Goal: Task Accomplishment & Management: Use online tool/utility

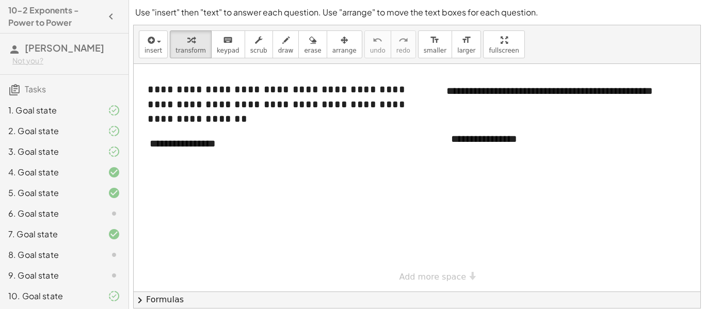
click at [103, 213] on div at bounding box center [105, 213] width 29 height 12
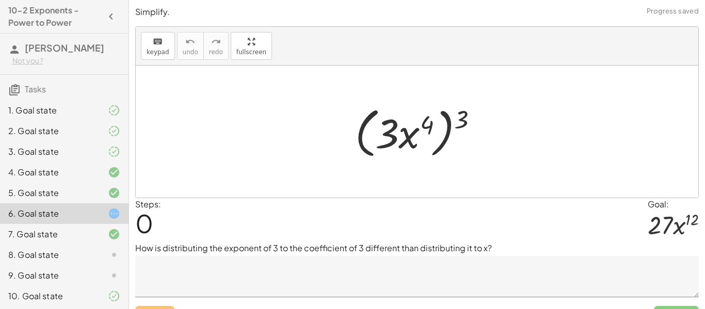
click at [94, 270] on div at bounding box center [105, 275] width 29 height 12
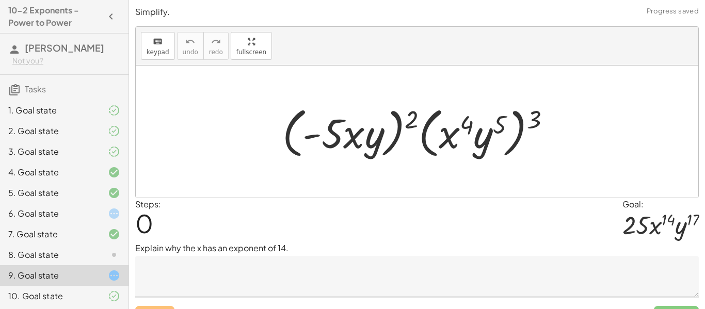
scroll to position [43, 0]
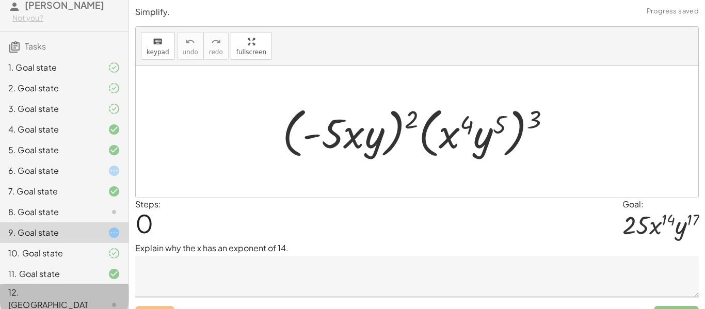
click at [105, 299] on div at bounding box center [105, 305] width 29 height 12
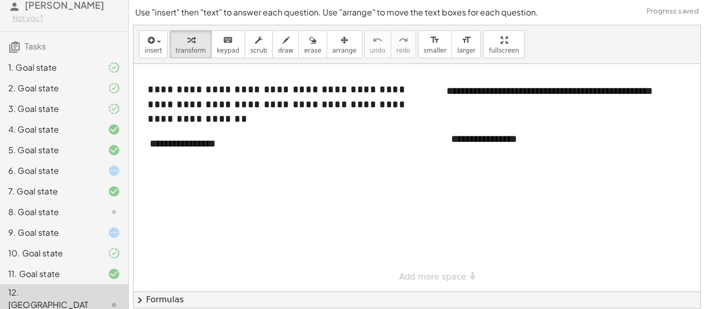
click at [96, 176] on div at bounding box center [105, 171] width 29 height 12
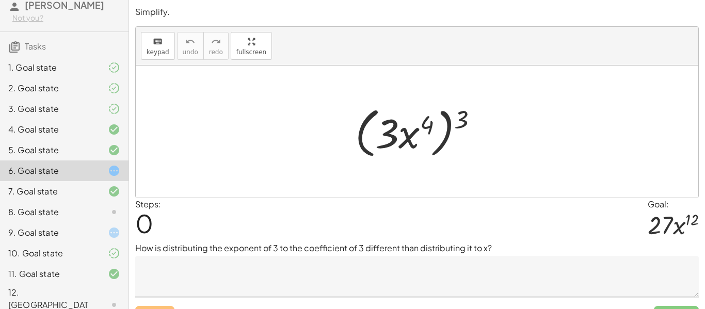
click at [208, 289] on textarea at bounding box center [416, 276] width 563 height 41
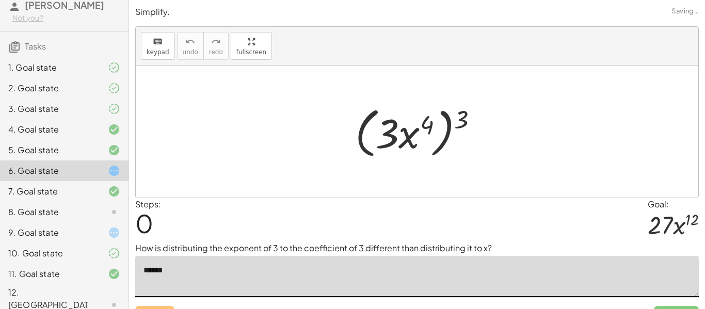
type textarea "*******"
click at [336, 266] on textarea "**********" at bounding box center [416, 276] width 563 height 41
click at [301, 269] on textarea "**********" at bounding box center [416, 276] width 563 height 41
click at [212, 270] on textarea "**********" at bounding box center [416, 276] width 563 height 41
click at [368, 290] on textarea "**********" at bounding box center [416, 276] width 563 height 41
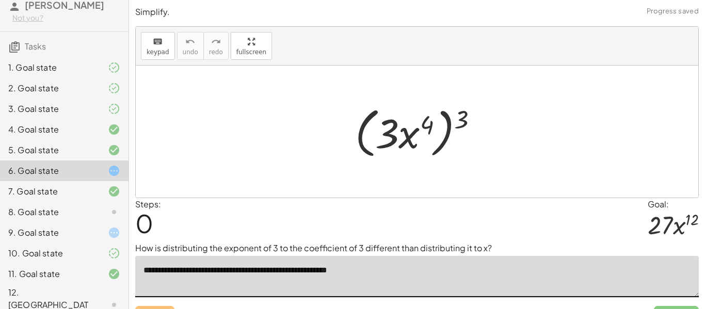
scroll to position [22, 0]
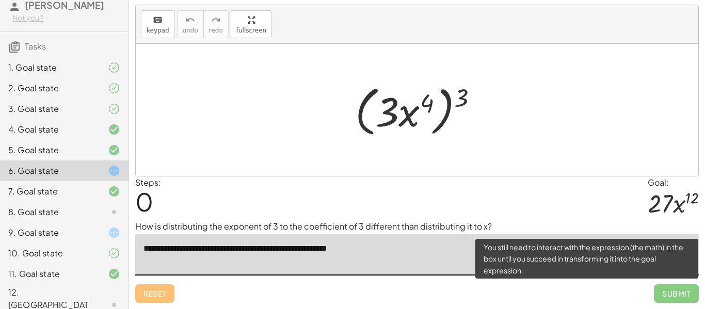
type textarea "**********"
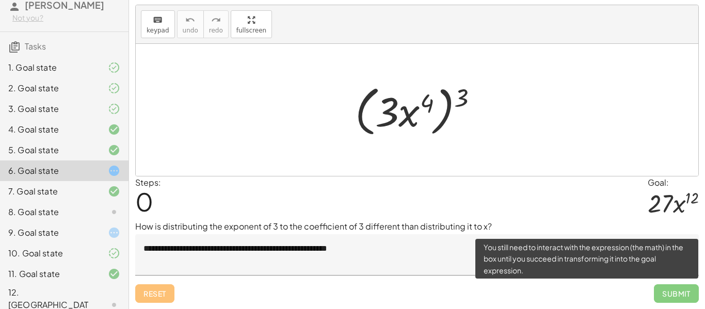
click at [663, 293] on span "Submit" at bounding box center [676, 293] width 45 height 19
click at [663, 291] on span "Submit" at bounding box center [676, 293] width 45 height 19
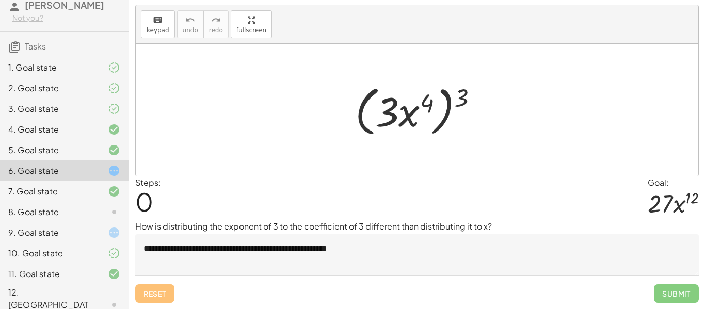
click at [457, 91] on div at bounding box center [421, 109] width 142 height 59
drag, startPoint x: 433, startPoint y: 99, endPoint x: 457, endPoint y: 96, distance: 24.4
click at [457, 96] on div at bounding box center [421, 109] width 142 height 59
drag, startPoint x: 462, startPoint y: 96, endPoint x: 424, endPoint y: 100, distance: 38.9
click at [424, 100] on div at bounding box center [421, 109] width 142 height 59
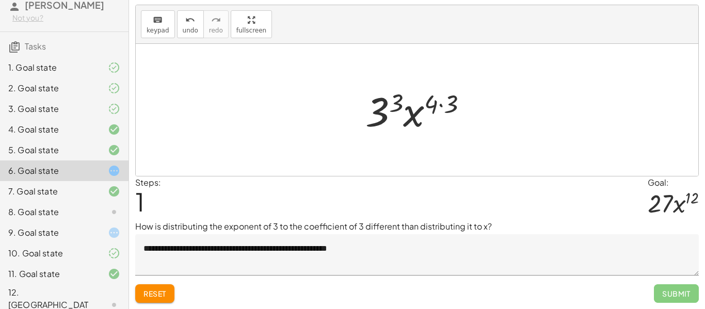
click at [458, 108] on div at bounding box center [420, 110] width 121 height 53
click at [401, 103] on div at bounding box center [420, 110] width 109 height 53
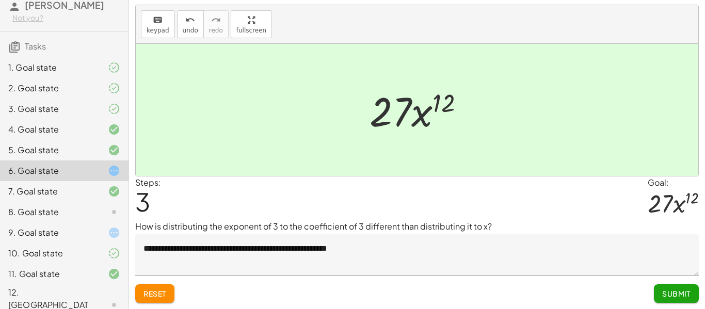
click at [693, 290] on button "Submit" at bounding box center [676, 293] width 45 height 19
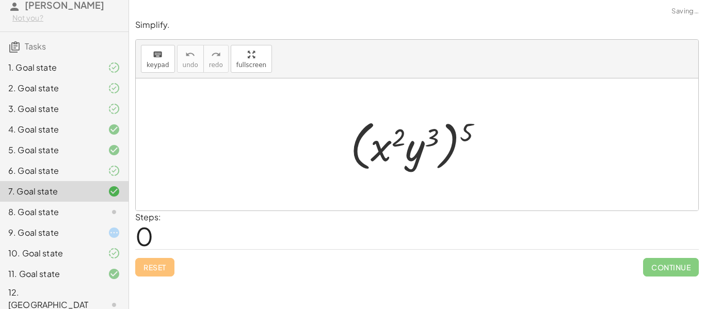
scroll to position [0, 0]
click at [114, 217] on icon at bounding box center [114, 212] width 12 height 12
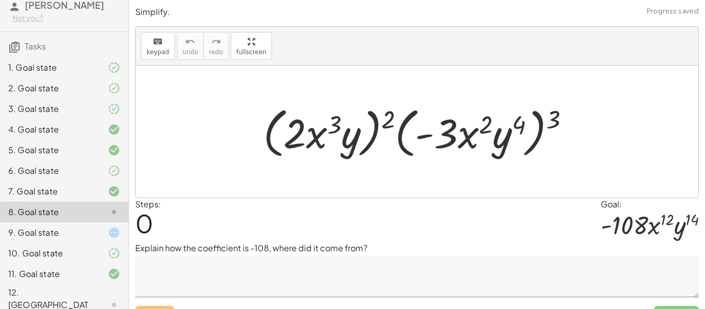
click at [253, 275] on textarea at bounding box center [416, 276] width 563 height 41
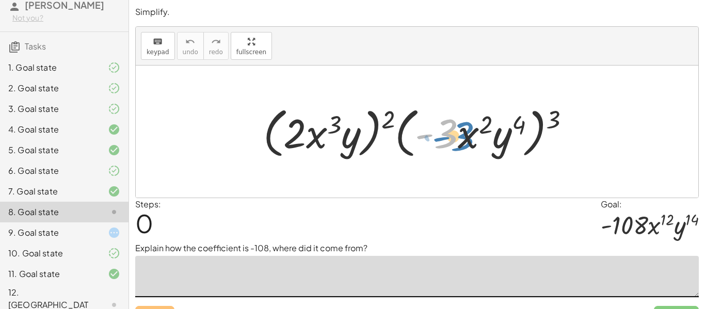
drag, startPoint x: 445, startPoint y: 123, endPoint x: 453, endPoint y: 126, distance: 8.8
click at [453, 126] on div at bounding box center [421, 131] width 326 height 59
click at [554, 118] on div at bounding box center [421, 131] width 326 height 59
click at [528, 125] on div at bounding box center [421, 131] width 326 height 59
click at [521, 124] on div at bounding box center [421, 131] width 326 height 59
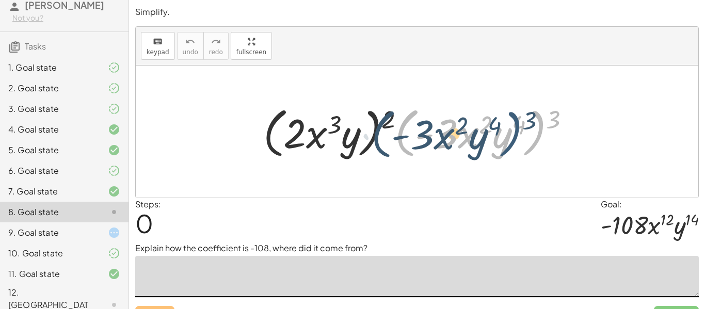
drag, startPoint x: 543, startPoint y: 122, endPoint x: 536, endPoint y: 122, distance: 7.2
click at [536, 122] on div at bounding box center [421, 131] width 326 height 59
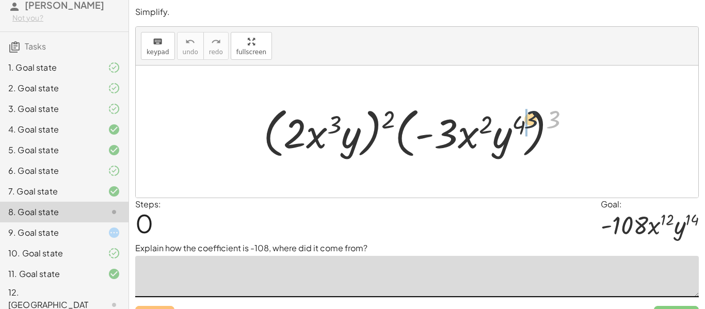
drag, startPoint x: 550, startPoint y: 123, endPoint x: 522, endPoint y: 123, distance: 27.3
click at [522, 123] on div at bounding box center [421, 131] width 326 height 59
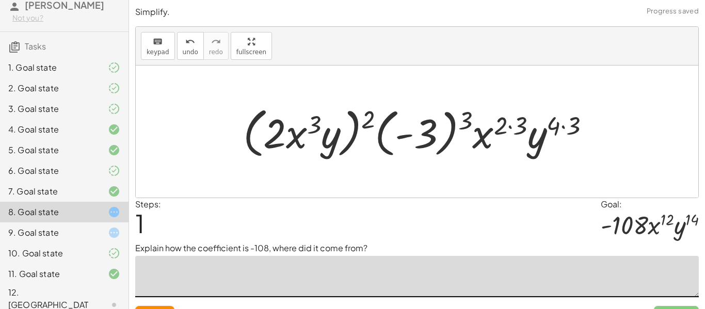
click at [572, 130] on div at bounding box center [420, 131] width 365 height 59
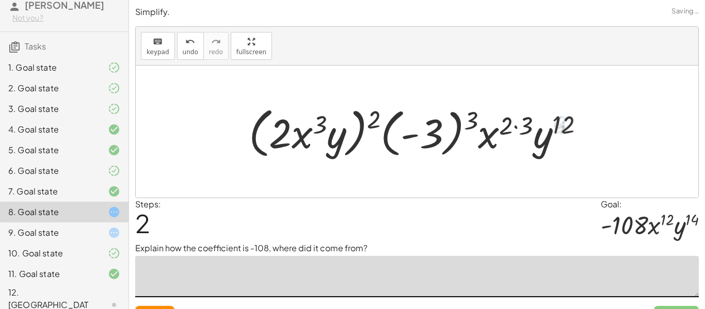
click at [520, 122] on div at bounding box center [421, 131] width 354 height 59
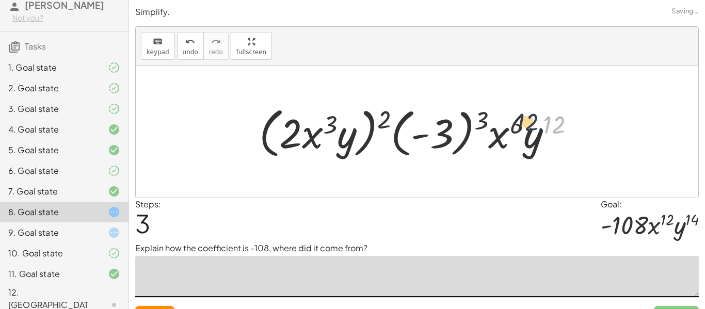
drag, startPoint x: 547, startPoint y: 125, endPoint x: 518, endPoint y: 122, distance: 30.1
click at [518, 122] on div at bounding box center [421, 131] width 334 height 59
click at [487, 116] on div at bounding box center [421, 131] width 334 height 59
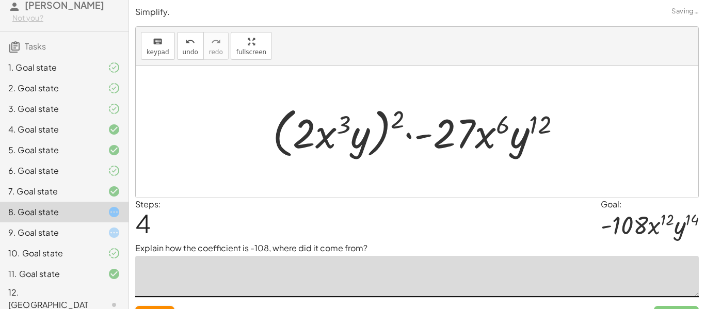
click at [453, 128] on div at bounding box center [420, 131] width 307 height 59
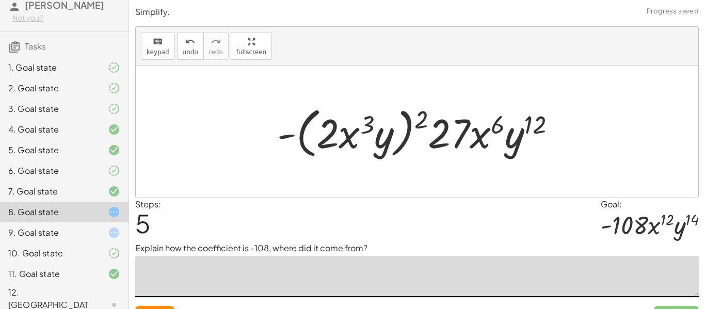
click at [373, 266] on textarea at bounding box center [416, 276] width 563 height 41
drag, startPoint x: 536, startPoint y: 123, endPoint x: 498, endPoint y: 123, distance: 37.7
click at [498, 123] on div at bounding box center [420, 131] width 297 height 59
click at [416, 114] on div at bounding box center [420, 131] width 297 height 59
click at [385, 137] on div at bounding box center [420, 131] width 297 height 59
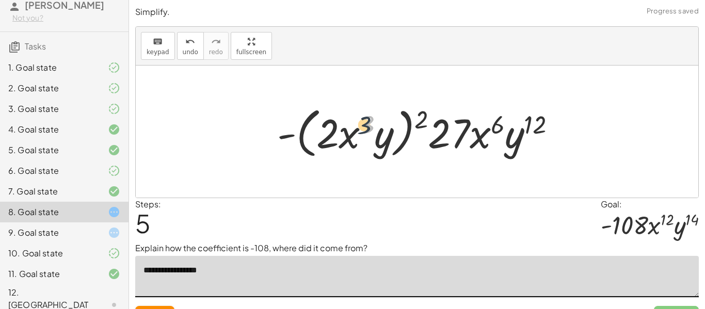
drag, startPoint x: 364, startPoint y: 125, endPoint x: 355, endPoint y: 126, distance: 8.8
click at [355, 126] on div at bounding box center [420, 131] width 297 height 59
drag, startPoint x: 449, startPoint y: 121, endPoint x: 453, endPoint y: 124, distance: 5.5
click at [453, 124] on div at bounding box center [420, 131] width 297 height 59
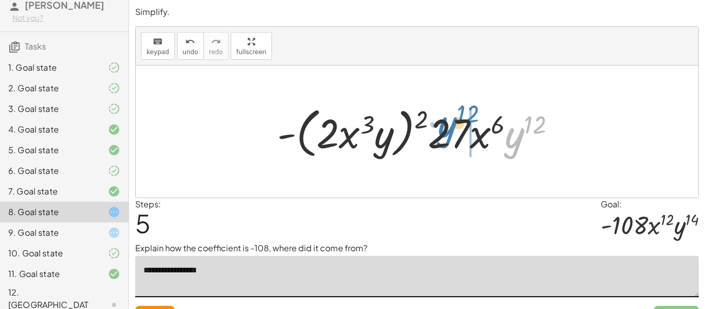
drag, startPoint x: 519, startPoint y: 135, endPoint x: 452, endPoint y: 124, distance: 67.9
click at [452, 124] on div at bounding box center [420, 131] width 297 height 59
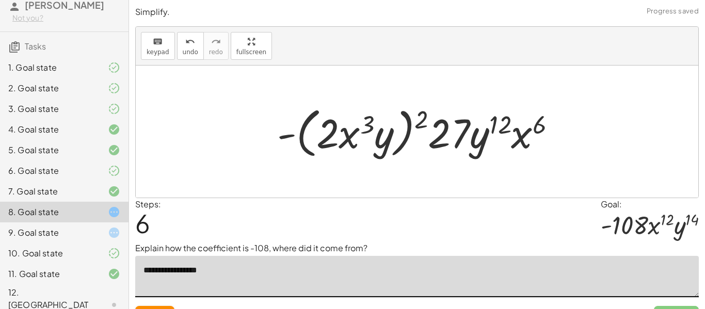
click at [507, 124] on div at bounding box center [420, 131] width 297 height 59
drag, startPoint x: 540, startPoint y: 124, endPoint x: 496, endPoint y: 131, distance: 44.4
click at [496, 131] on div at bounding box center [420, 131] width 297 height 59
drag, startPoint x: 543, startPoint y: 128, endPoint x: 429, endPoint y: 125, distance: 114.1
click at [429, 125] on div at bounding box center [420, 131] width 297 height 59
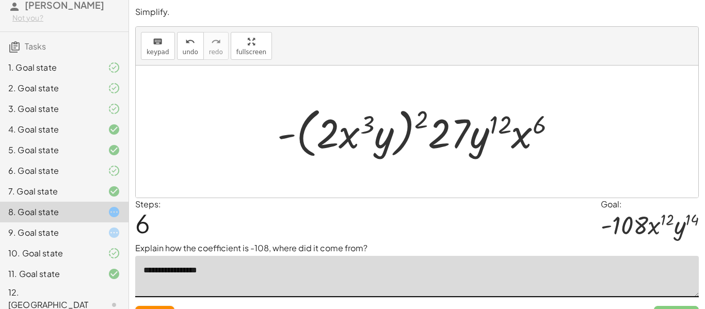
click at [381, 132] on div at bounding box center [420, 131] width 297 height 59
drag, startPoint x: 370, startPoint y: 126, endPoint x: 409, endPoint y: 120, distance: 39.1
click at [409, 120] on div at bounding box center [420, 131] width 297 height 59
click at [461, 135] on div at bounding box center [420, 131] width 297 height 59
drag, startPoint x: 475, startPoint y: 138, endPoint x: 539, endPoint y: 135, distance: 64.6
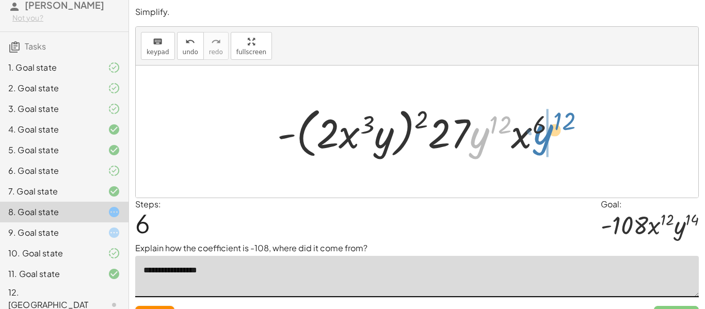
click at [539, 135] on div at bounding box center [420, 131] width 297 height 59
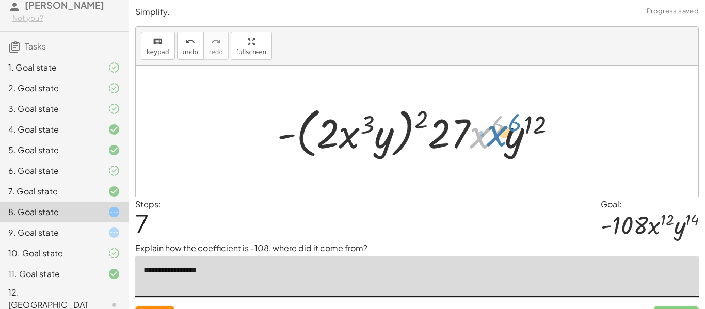
drag, startPoint x: 471, startPoint y: 133, endPoint x: 481, endPoint y: 132, distance: 10.9
click at [481, 132] on div at bounding box center [420, 131] width 297 height 59
click at [457, 131] on div at bounding box center [420, 131] width 297 height 59
click at [310, 135] on div at bounding box center [420, 131] width 297 height 59
click at [338, 138] on div at bounding box center [420, 131] width 297 height 59
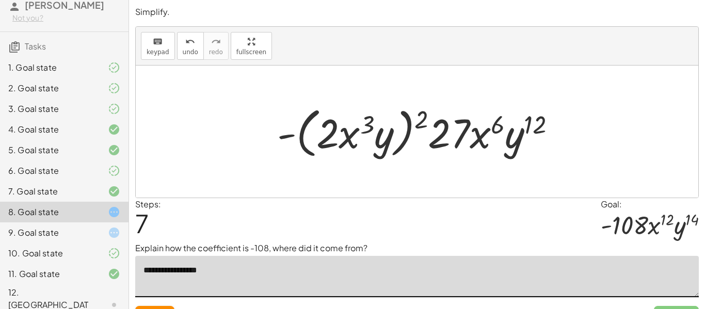
click at [395, 141] on div at bounding box center [420, 131] width 297 height 59
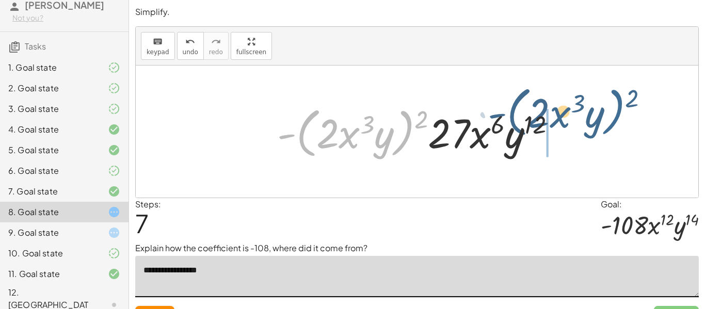
drag, startPoint x: 408, startPoint y: 135, endPoint x: 615, endPoint y: 122, distance: 207.3
click at [615, 122] on div "· ( · 2 · x 3 · y ) 2 · ( · - 3 · x 2 · y 4 ) 3 · ( · 2 · x 3 · y ) 2 · ( - 3 )…" at bounding box center [417, 132] width 562 height 132
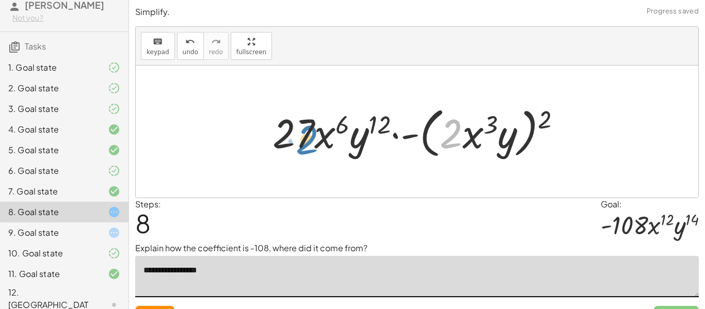
drag, startPoint x: 443, startPoint y: 141, endPoint x: 289, endPoint y: 145, distance: 153.8
click at [289, 145] on div at bounding box center [420, 131] width 307 height 59
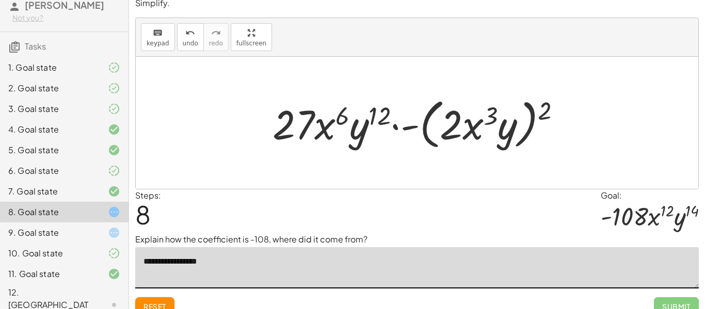
scroll to position [13, 0]
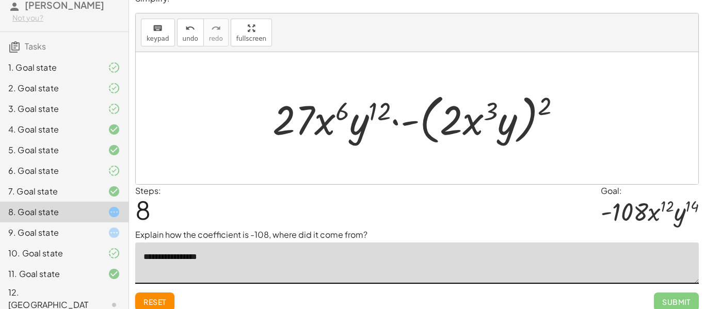
click at [161, 297] on span "Reset" at bounding box center [154, 301] width 23 height 9
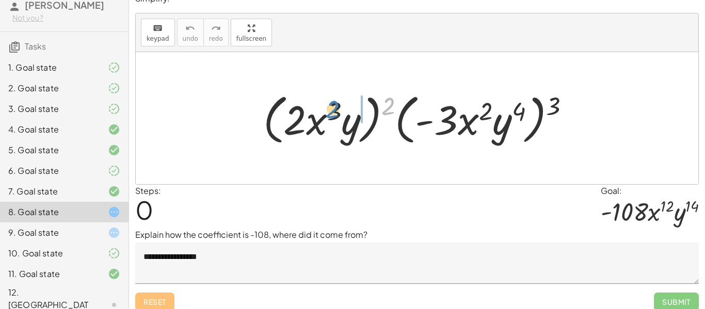
drag, startPoint x: 391, startPoint y: 102, endPoint x: 336, endPoint y: 105, distance: 54.3
click at [336, 105] on div at bounding box center [421, 118] width 326 height 59
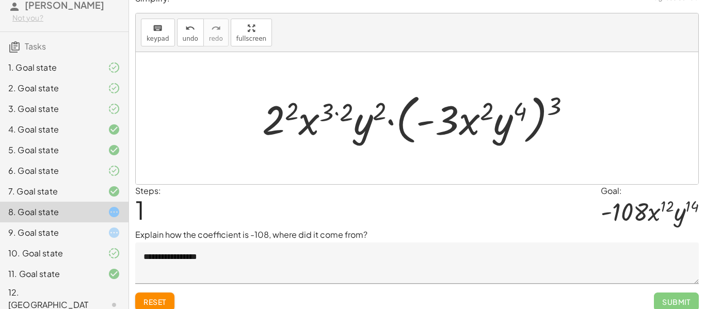
click at [296, 112] on div at bounding box center [421, 118] width 328 height 59
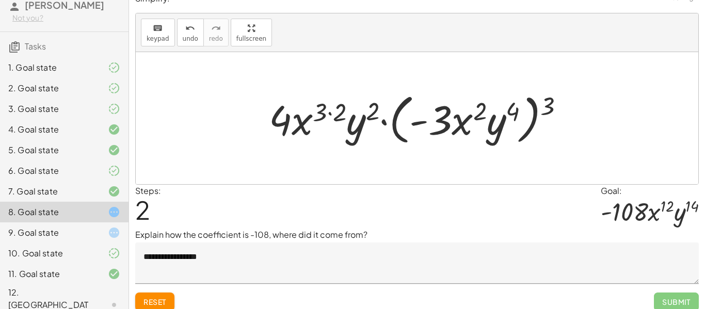
click at [318, 112] on div at bounding box center [421, 118] width 314 height 59
click at [328, 112] on div at bounding box center [421, 118] width 314 height 59
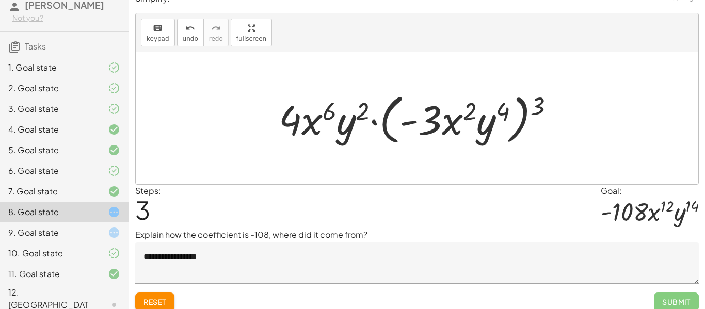
click at [365, 115] on div at bounding box center [420, 118] width 294 height 59
click at [418, 116] on div at bounding box center [420, 118] width 294 height 59
click at [531, 106] on div at bounding box center [420, 118] width 294 height 59
drag, startPoint x: 533, startPoint y: 105, endPoint x: 497, endPoint y: 109, distance: 35.9
click at [497, 109] on div at bounding box center [420, 118] width 294 height 59
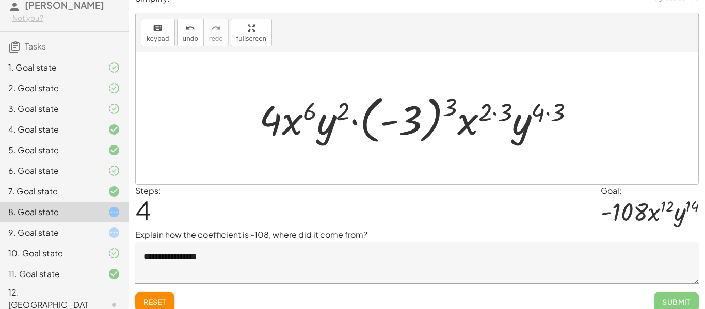
click at [544, 108] on div at bounding box center [421, 118] width 334 height 57
click at [508, 107] on div at bounding box center [421, 118] width 334 height 57
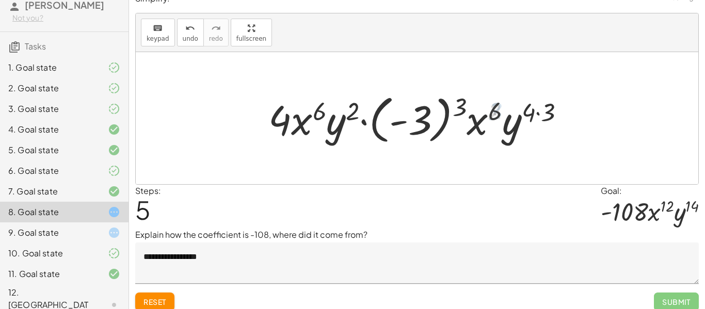
click at [552, 109] on div at bounding box center [421, 118] width 314 height 57
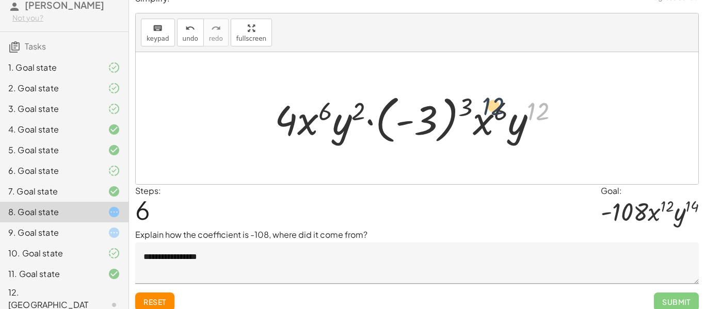
drag, startPoint x: 541, startPoint y: 111, endPoint x: 492, endPoint y: 106, distance: 48.8
click at [492, 106] on div at bounding box center [420, 118] width 303 height 57
drag, startPoint x: 471, startPoint y: 105, endPoint x: 424, endPoint y: 117, distance: 48.4
click at [424, 117] on div at bounding box center [420, 118] width 303 height 57
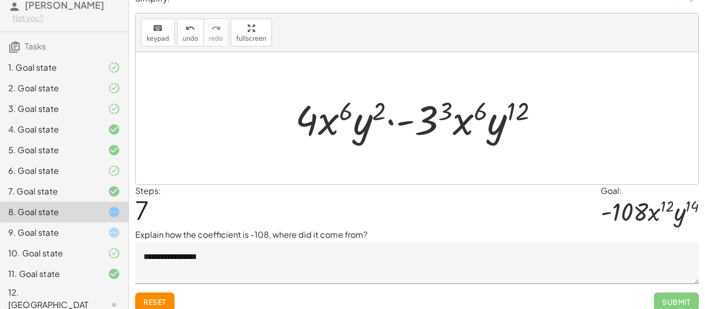
click at [489, 126] on div at bounding box center [421, 118] width 262 height 53
drag, startPoint x: 467, startPoint y: 125, endPoint x: 448, endPoint y: 122, distance: 19.3
click at [448, 122] on div at bounding box center [421, 118] width 262 height 53
drag, startPoint x: 508, startPoint y: 111, endPoint x: 464, endPoint y: 110, distance: 43.9
click at [464, 110] on div at bounding box center [421, 118] width 262 height 53
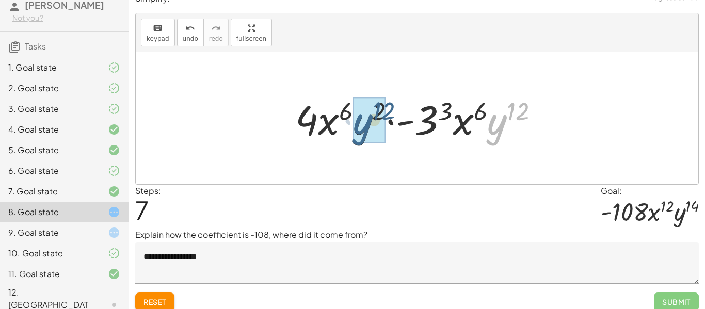
drag, startPoint x: 495, startPoint y: 121, endPoint x: 359, endPoint y: 121, distance: 135.7
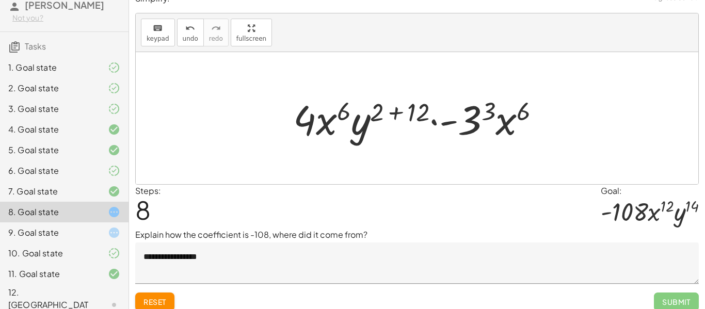
click at [416, 106] on div at bounding box center [421, 118] width 266 height 53
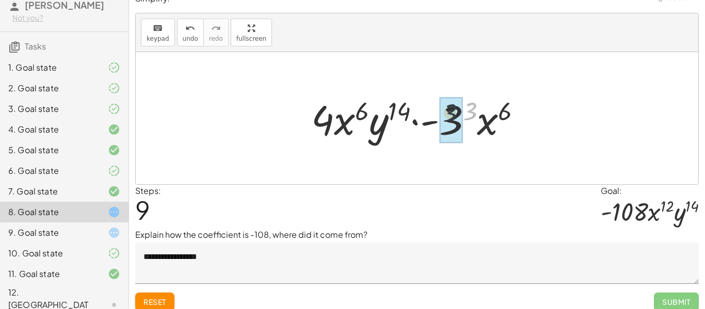
drag, startPoint x: 465, startPoint y: 111, endPoint x: 457, endPoint y: 112, distance: 8.3
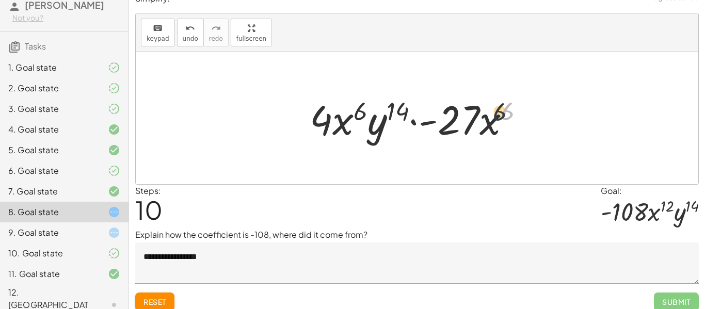
drag, startPoint x: 511, startPoint y: 109, endPoint x: 479, endPoint y: 114, distance: 32.8
click at [479, 114] on div at bounding box center [420, 118] width 233 height 53
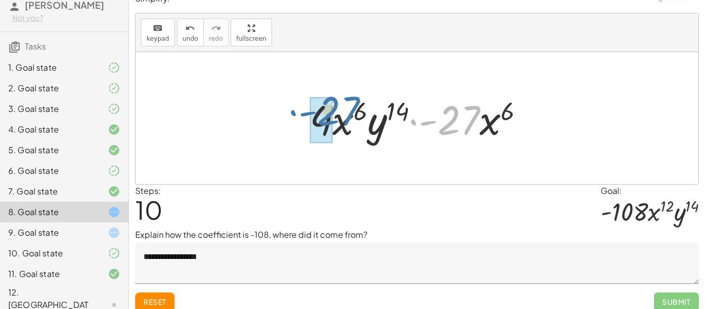
drag, startPoint x: 472, startPoint y: 118, endPoint x: 351, endPoint y: 110, distance: 120.5
click at [351, 110] on div at bounding box center [420, 118] width 233 height 53
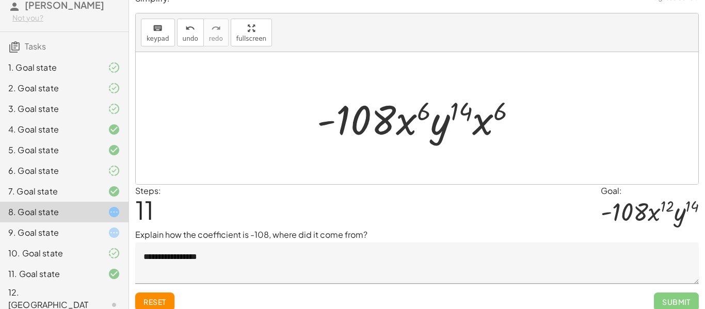
click at [198, 256] on textarea "**********" at bounding box center [416, 263] width 563 height 41
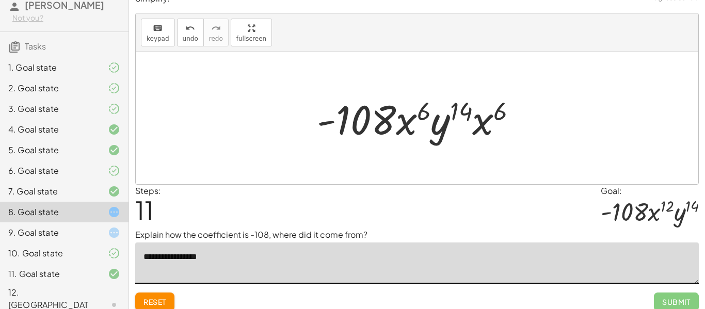
click at [269, 284] on textarea "**********" at bounding box center [416, 263] width 563 height 41
click at [195, 259] on textarea "**********" at bounding box center [416, 263] width 563 height 41
click at [298, 256] on textarea "**********" at bounding box center [416, 263] width 563 height 41
drag, startPoint x: 491, startPoint y: 122, endPoint x: 450, endPoint y: 124, distance: 40.3
click at [450, 124] on div at bounding box center [421, 118] width 219 height 53
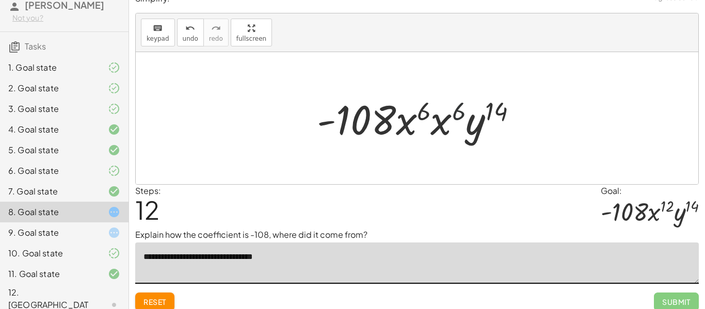
click at [457, 110] on div at bounding box center [421, 118] width 219 height 53
click at [434, 116] on div at bounding box center [421, 118] width 220 height 53
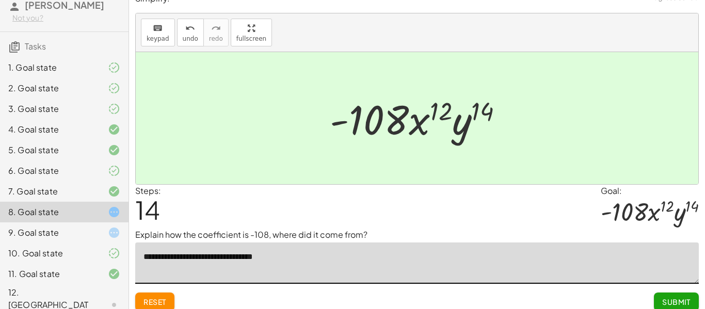
type textarea "**********"
click at [672, 298] on span "Submit" at bounding box center [676, 301] width 28 height 9
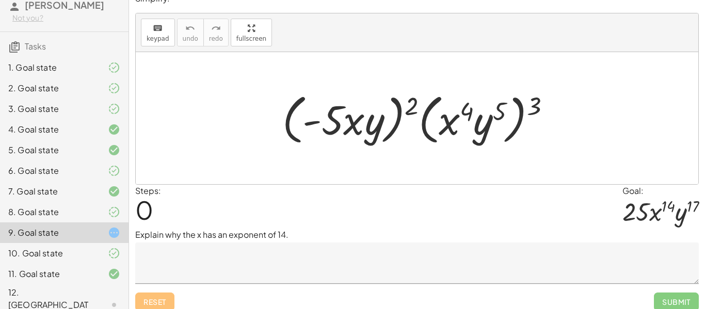
click at [527, 107] on div at bounding box center [420, 118] width 287 height 59
click at [496, 104] on div at bounding box center [420, 118] width 287 height 59
drag, startPoint x: 539, startPoint y: 100, endPoint x: 507, endPoint y: 102, distance: 32.1
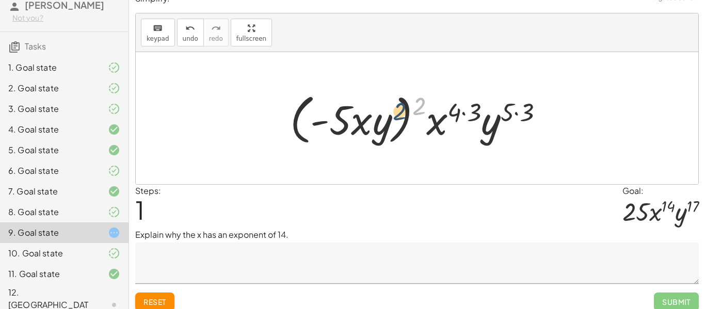
drag, startPoint x: 422, startPoint y: 95, endPoint x: 389, endPoint y: 103, distance: 33.9
click at [389, 103] on div at bounding box center [421, 118] width 272 height 59
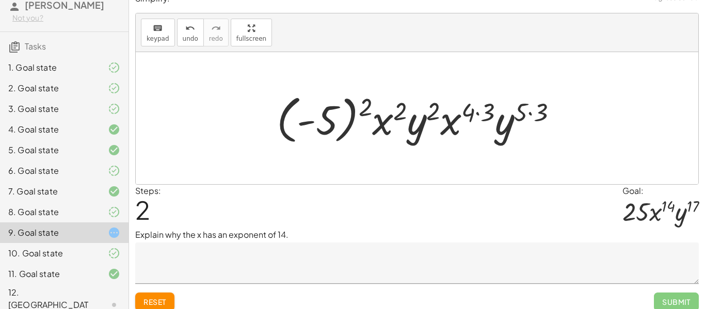
click at [524, 113] on div at bounding box center [420, 118] width 299 height 57
click at [531, 111] on div at bounding box center [420, 118] width 299 height 57
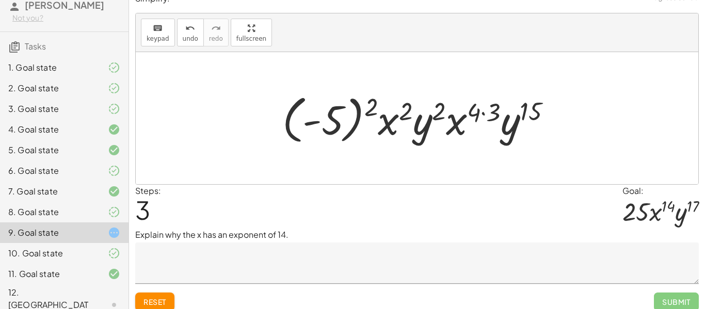
click at [488, 108] on div at bounding box center [421, 118] width 288 height 57
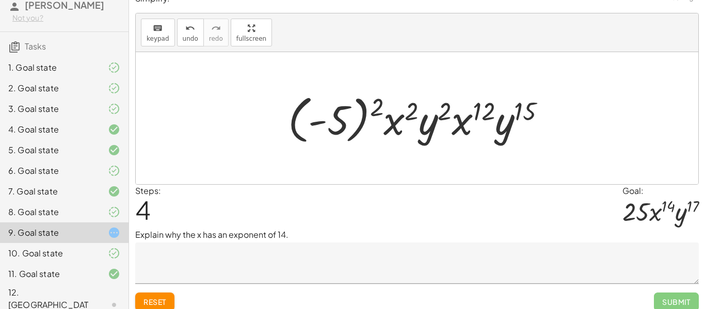
click at [438, 108] on div at bounding box center [421, 118] width 277 height 57
drag, startPoint x: 440, startPoint y: 110, endPoint x: 407, endPoint y: 111, distance: 33.6
click at [407, 111] on div at bounding box center [421, 118] width 277 height 57
drag, startPoint x: 514, startPoint y: 117, endPoint x: 420, endPoint y: 126, distance: 95.3
click at [420, 126] on div at bounding box center [421, 118] width 277 height 57
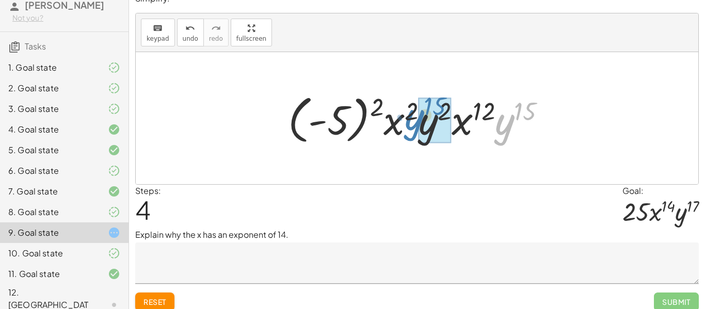
drag, startPoint x: 501, startPoint y: 130, endPoint x: 413, endPoint y: 126, distance: 88.3
click at [413, 126] on div at bounding box center [421, 118] width 277 height 57
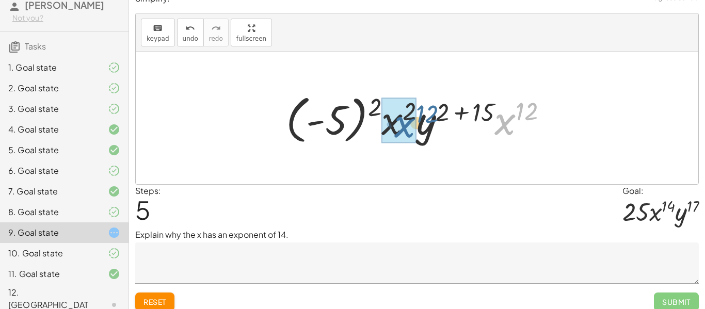
drag, startPoint x: 514, startPoint y: 122, endPoint x: 402, endPoint y: 123, distance: 112.0
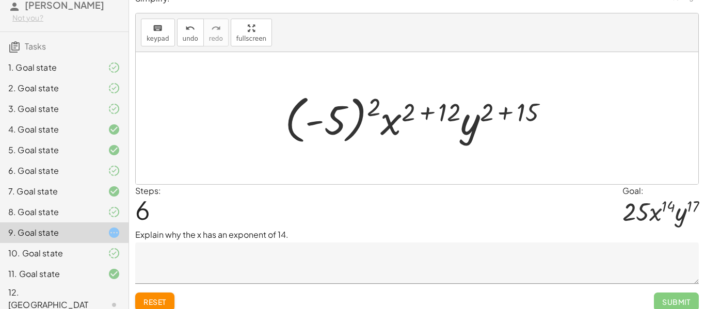
click at [492, 115] on div at bounding box center [421, 118] width 282 height 57
click at [500, 114] on div at bounding box center [421, 118] width 282 height 57
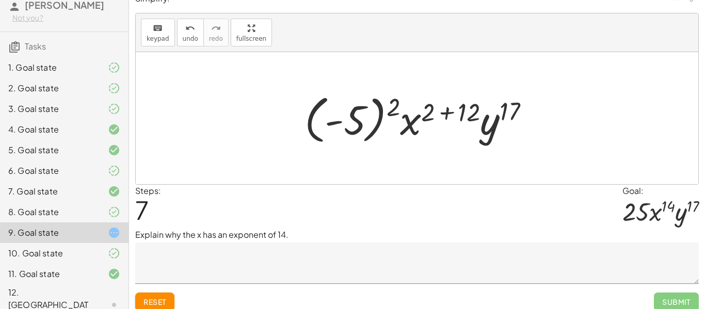
click at [448, 114] on div at bounding box center [421, 118] width 244 height 57
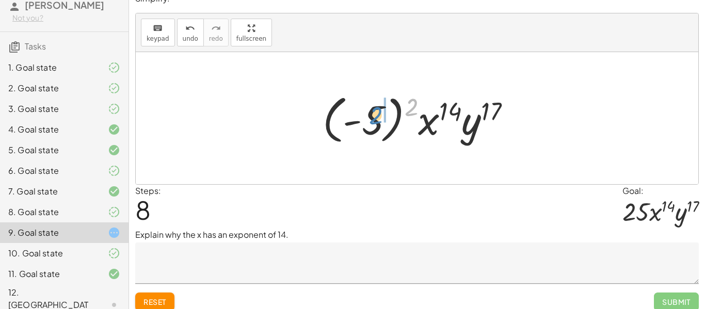
drag, startPoint x: 412, startPoint y: 108, endPoint x: 378, endPoint y: 116, distance: 35.0
click at [378, 116] on div at bounding box center [420, 118] width 207 height 57
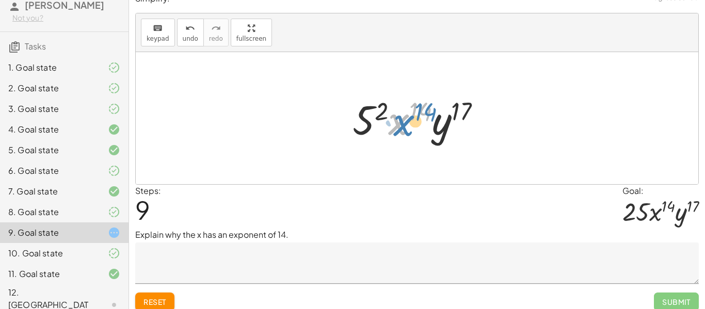
drag, startPoint x: 409, startPoint y: 117, endPoint x: 424, endPoint y: 119, distance: 15.1
click at [424, 119] on div at bounding box center [420, 118] width 147 height 53
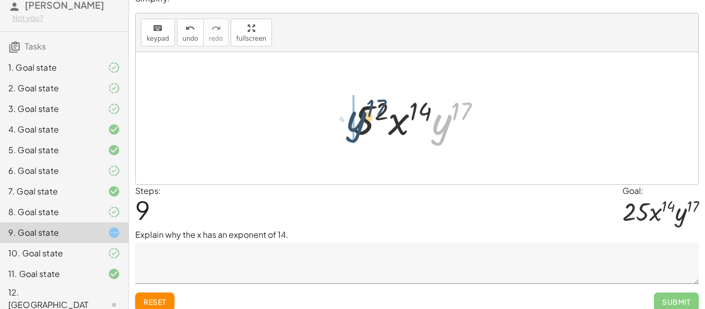
drag, startPoint x: 446, startPoint y: 120, endPoint x: 361, endPoint y: 117, distance: 85.2
click at [361, 117] on div at bounding box center [420, 118] width 147 height 53
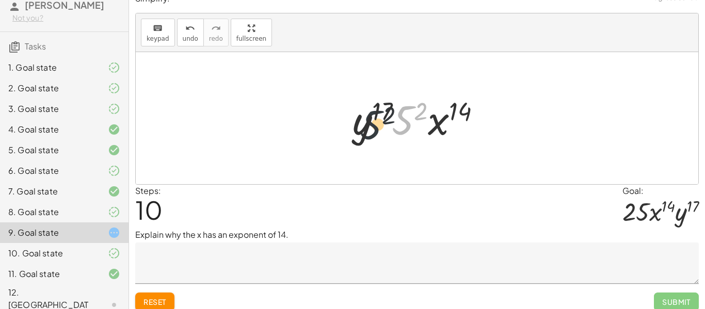
drag, startPoint x: 404, startPoint y: 117, endPoint x: 339, endPoint y: 122, distance: 64.7
click at [339, 122] on div "· ( · - 5 · x · y ) 2 · ( · x 4 · y 5 ) 3 · ( · - 5 · x · y ) 2 · x ( · 4 · 3 )…" at bounding box center [417, 118] width 160 height 58
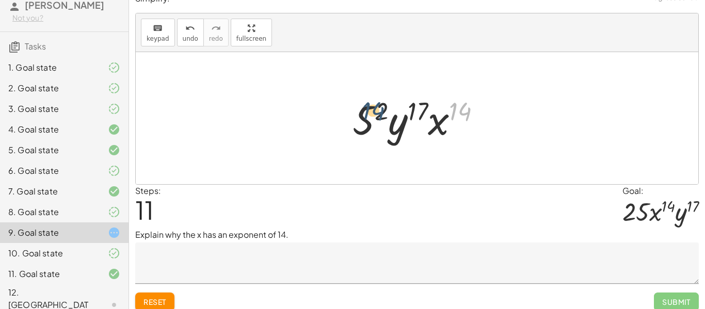
drag, startPoint x: 459, startPoint y: 109, endPoint x: 371, endPoint y: 109, distance: 87.7
click at [371, 109] on div at bounding box center [420, 118] width 147 height 53
drag, startPoint x: 372, startPoint y: 109, endPoint x: 416, endPoint y: 112, distance: 44.5
click at [416, 112] on div at bounding box center [420, 118] width 147 height 53
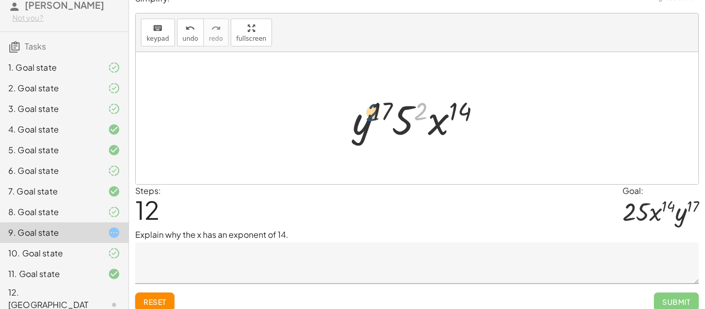
drag, startPoint x: 415, startPoint y: 107, endPoint x: 367, endPoint y: 108, distance: 48.0
click at [367, 108] on div at bounding box center [420, 118] width 147 height 53
click at [168, 299] on button "Reset" at bounding box center [154, 302] width 39 height 19
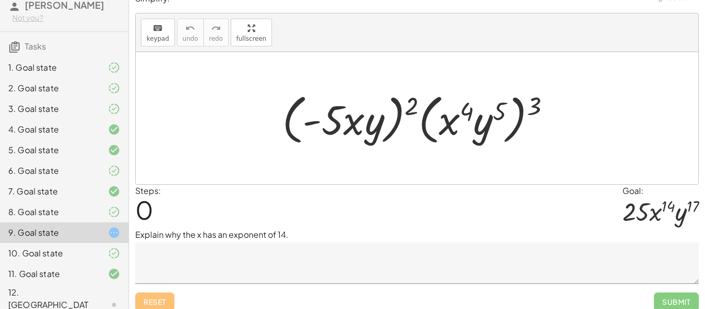
click at [413, 106] on div at bounding box center [420, 118] width 287 height 59
drag, startPoint x: 413, startPoint y: 106, endPoint x: 392, endPoint y: 96, distance: 23.6
click at [392, 96] on div at bounding box center [420, 118] width 287 height 59
drag, startPoint x: 414, startPoint y: 104, endPoint x: 370, endPoint y: 111, distance: 43.9
click at [370, 111] on div at bounding box center [420, 118] width 287 height 59
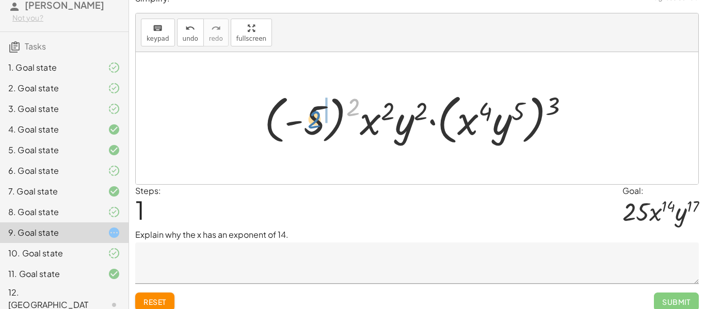
drag, startPoint x: 349, startPoint y: 106, endPoint x: 311, endPoint y: 119, distance: 40.6
click at [311, 119] on div at bounding box center [421, 118] width 324 height 59
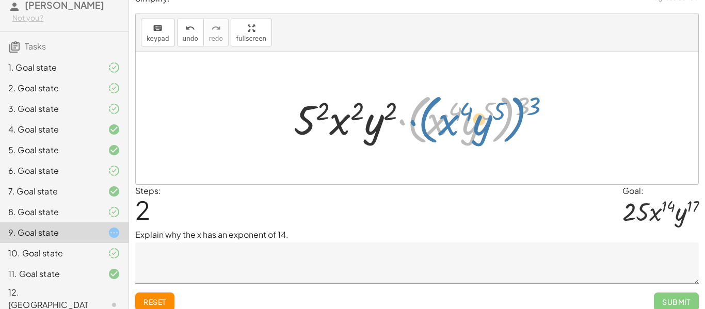
drag, startPoint x: 399, startPoint y: 118, endPoint x: 412, endPoint y: 119, distance: 13.5
click at [412, 119] on div at bounding box center [420, 118] width 264 height 59
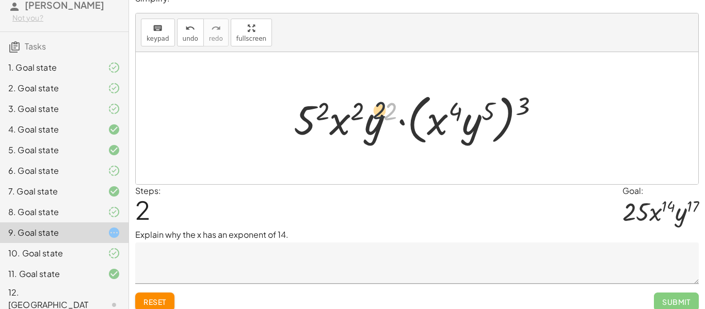
drag, startPoint x: 393, startPoint y: 116, endPoint x: 356, endPoint y: 111, distance: 37.5
click at [356, 111] on div at bounding box center [420, 118] width 264 height 59
drag, startPoint x: 388, startPoint y: 115, endPoint x: 348, endPoint y: 111, distance: 39.9
click at [348, 111] on div at bounding box center [420, 118] width 264 height 59
drag, startPoint x: 520, startPoint y: 115, endPoint x: 485, endPoint y: 115, distance: 35.1
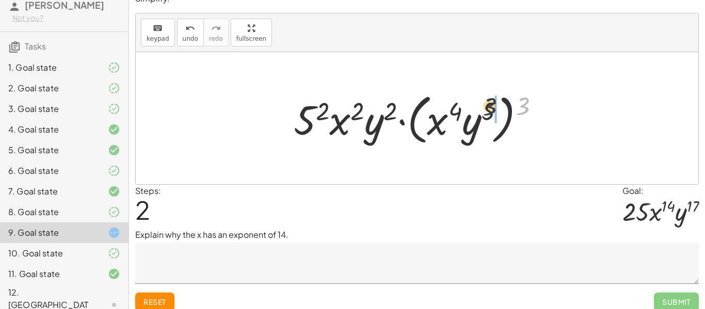
click at [485, 115] on div at bounding box center [420, 118] width 264 height 59
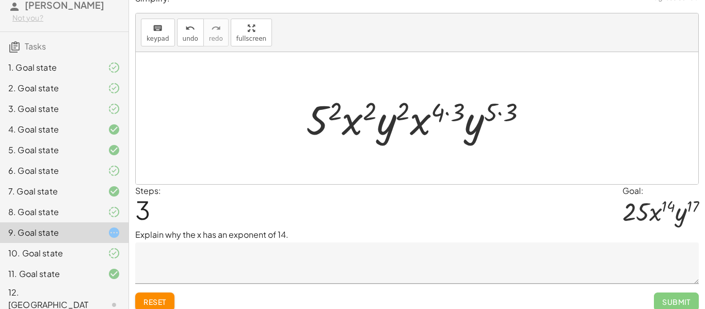
click at [513, 115] on div at bounding box center [420, 118] width 239 height 53
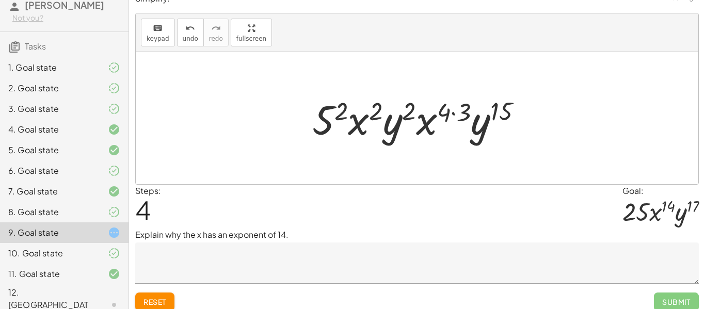
click at [457, 110] on div at bounding box center [421, 118] width 228 height 53
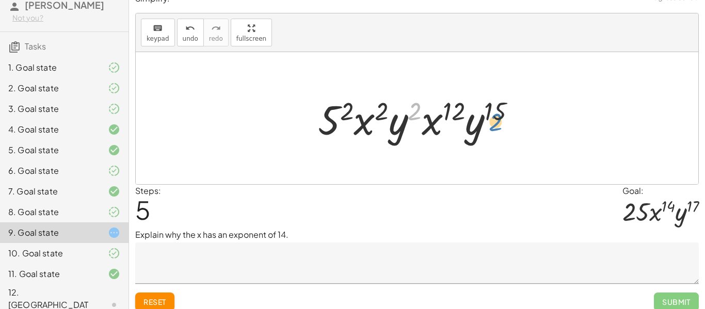
drag, startPoint x: 416, startPoint y: 114, endPoint x: 425, endPoint y: 152, distance: 38.8
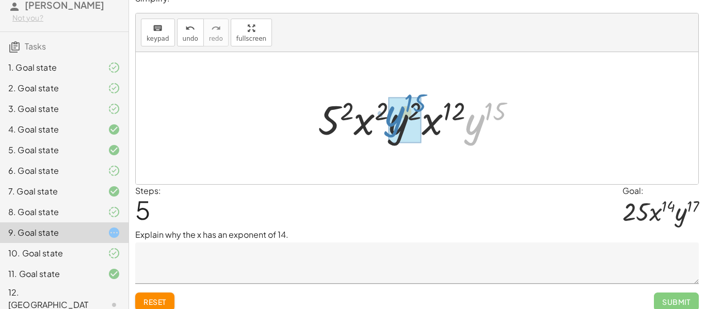
drag, startPoint x: 474, startPoint y: 135, endPoint x: 396, endPoint y: 127, distance: 78.3
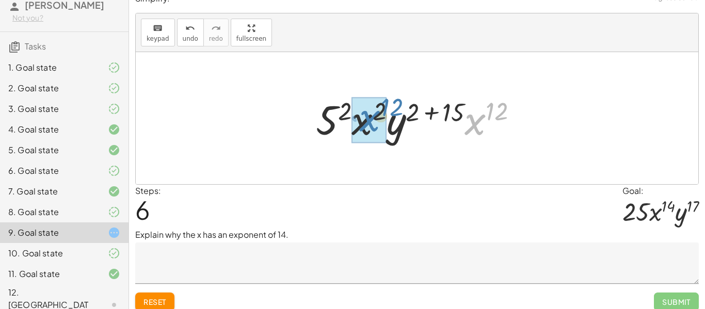
drag, startPoint x: 465, startPoint y: 131, endPoint x: 355, endPoint y: 129, distance: 110.4
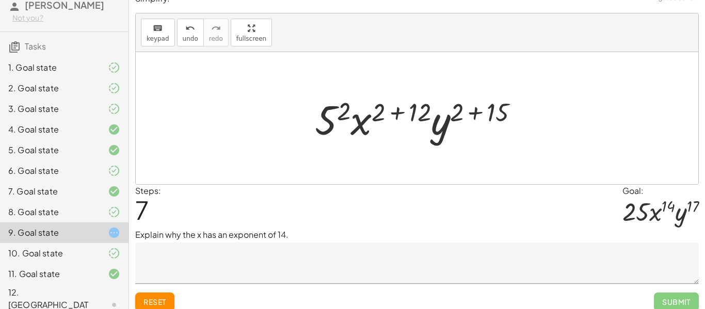
click at [470, 111] on div at bounding box center [421, 118] width 222 height 53
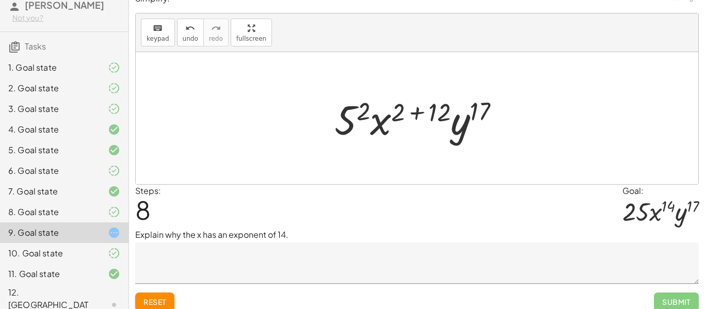
click at [417, 113] on div at bounding box center [421, 118] width 184 height 53
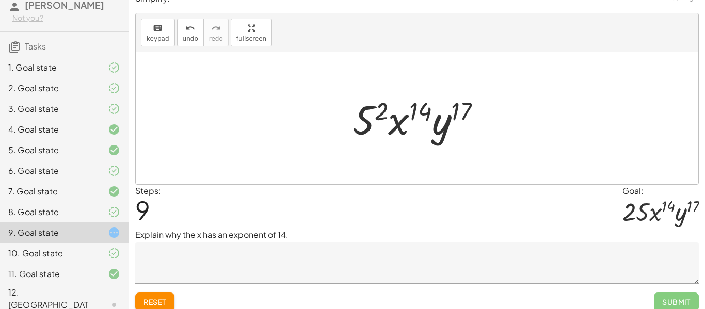
click at [378, 114] on div at bounding box center [420, 118] width 147 height 53
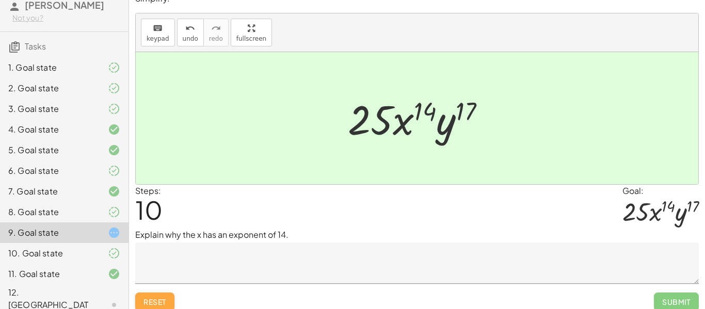
click at [163, 301] on span "Reset" at bounding box center [154, 301] width 23 height 9
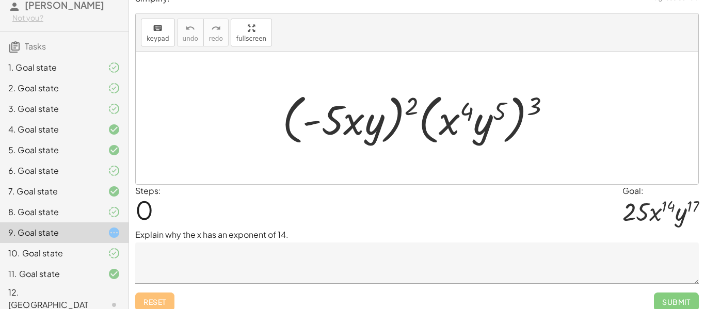
click at [531, 110] on div at bounding box center [420, 118] width 287 height 59
click at [515, 111] on div at bounding box center [420, 118] width 287 height 59
drag, startPoint x: 531, startPoint y: 107, endPoint x: 501, endPoint y: 112, distance: 31.4
click at [501, 112] on div at bounding box center [420, 118] width 287 height 59
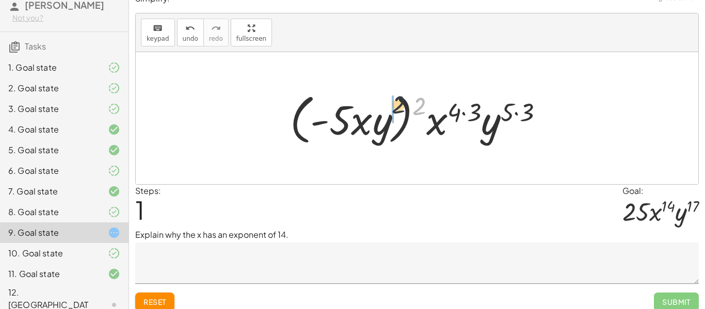
drag, startPoint x: 426, startPoint y: 109, endPoint x: 382, endPoint y: 109, distance: 43.3
click at [382, 109] on div at bounding box center [421, 118] width 272 height 59
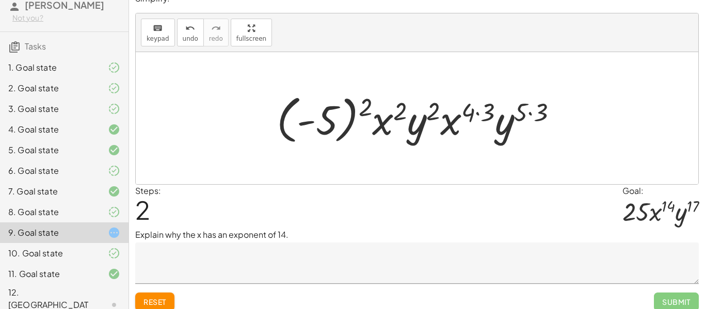
click at [334, 252] on textarea at bounding box center [416, 263] width 563 height 41
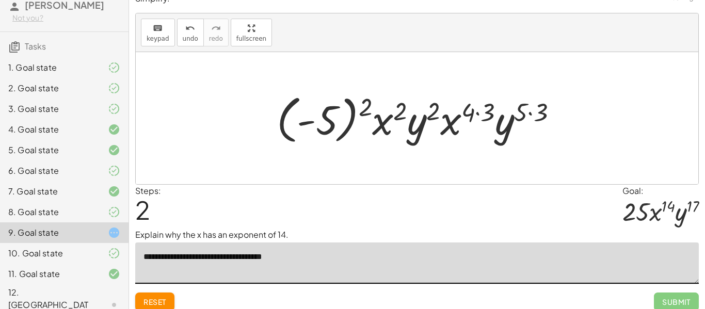
click at [232, 261] on textarea "**********" at bounding box center [416, 263] width 563 height 41
click at [327, 266] on textarea "**********" at bounding box center [416, 263] width 563 height 41
drag, startPoint x: 394, startPoint y: 115, endPoint x: 354, endPoint y: 111, distance: 40.5
click at [354, 111] on div at bounding box center [420, 118] width 299 height 57
click at [523, 111] on div at bounding box center [420, 118] width 299 height 57
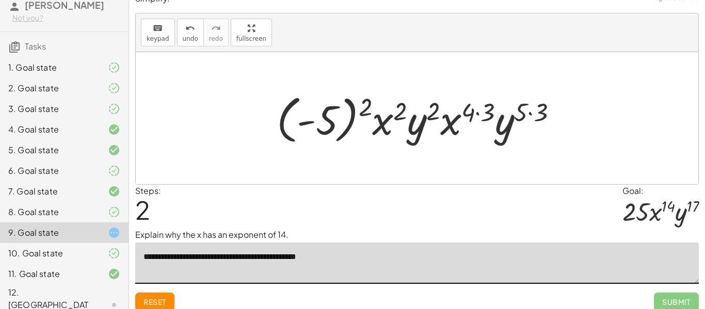
click at [527, 112] on div at bounding box center [420, 118] width 299 height 57
click at [546, 117] on div at bounding box center [420, 118] width 299 height 57
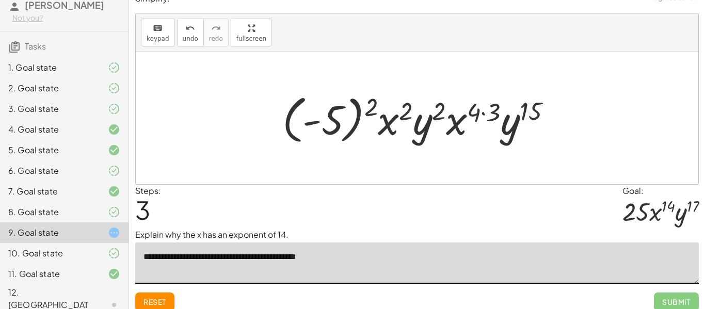
click at [492, 105] on div at bounding box center [421, 118] width 288 height 57
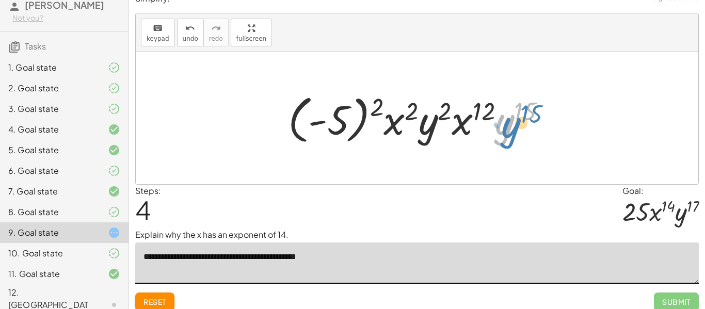
drag, startPoint x: 505, startPoint y: 129, endPoint x: 534, endPoint y: 135, distance: 29.4
click at [534, 135] on div at bounding box center [421, 118] width 277 height 57
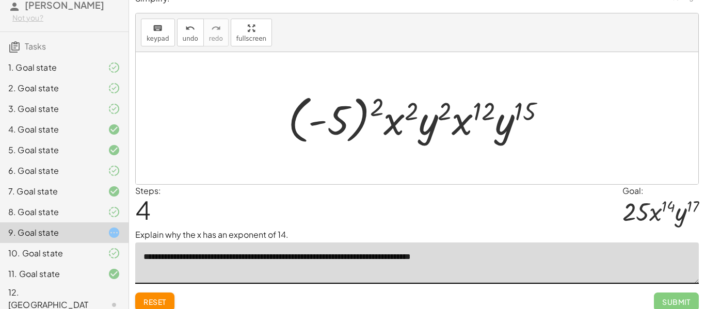
click at [360, 259] on textarea "**********" at bounding box center [416, 263] width 563 height 41
click at [526, 120] on div at bounding box center [421, 118] width 277 height 57
drag, startPoint x: 524, startPoint y: 120, endPoint x: 515, endPoint y: 125, distance: 10.4
click at [515, 125] on div at bounding box center [421, 118] width 277 height 57
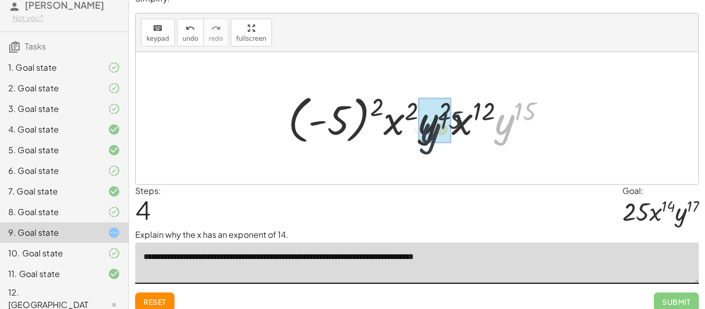
drag, startPoint x: 508, startPoint y: 128, endPoint x: 431, endPoint y: 136, distance: 77.3
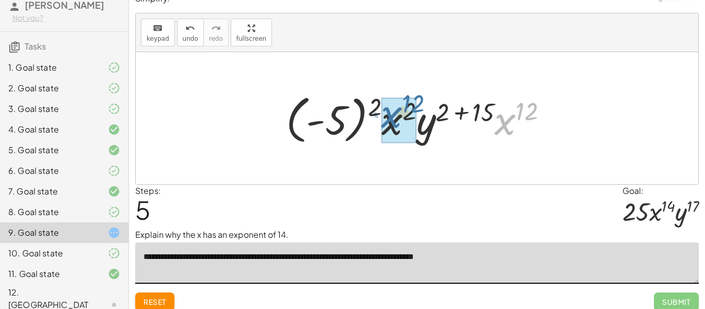
drag, startPoint x: 503, startPoint y: 128, endPoint x: 389, endPoint y: 121, distance: 114.3
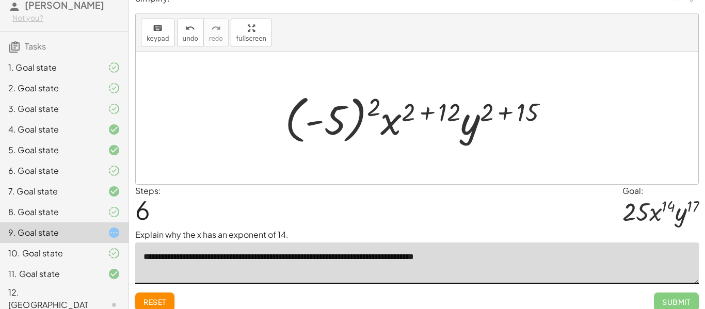
click at [527, 110] on div at bounding box center [421, 118] width 282 height 57
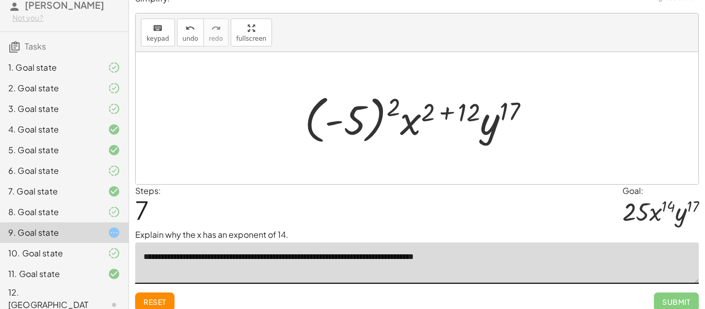
click at [473, 106] on div at bounding box center [421, 118] width 244 height 57
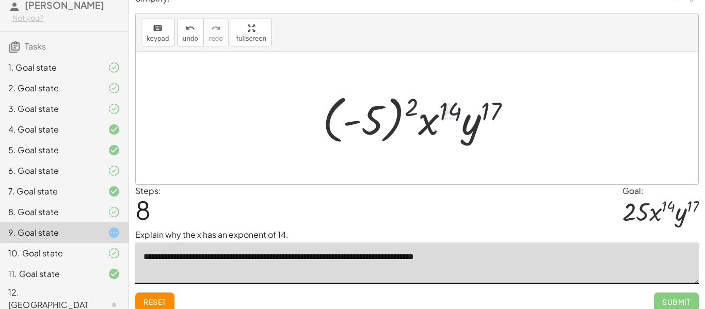
click at [414, 109] on div at bounding box center [420, 118] width 207 height 57
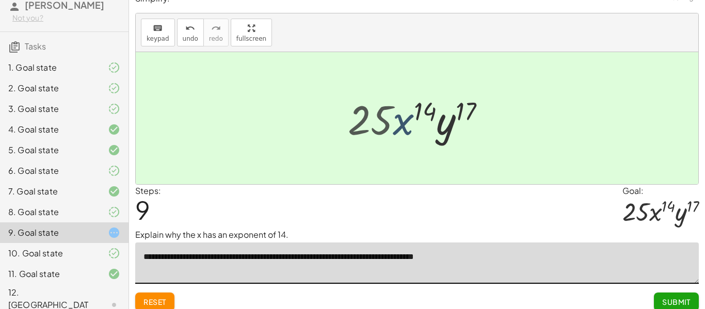
click at [414, 109] on div at bounding box center [421, 118] width 156 height 53
type textarea "**********"
click at [681, 305] on span "Submit" at bounding box center [676, 301] width 28 height 9
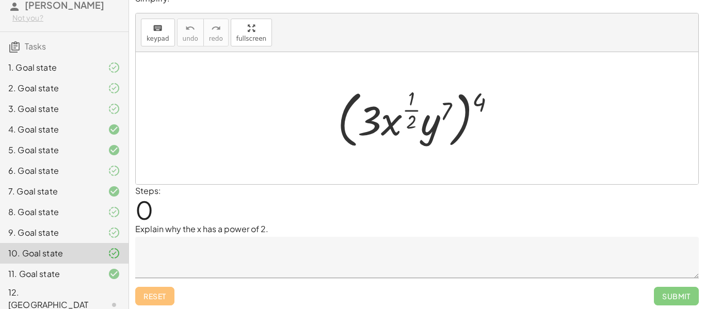
scroll to position [16, 0]
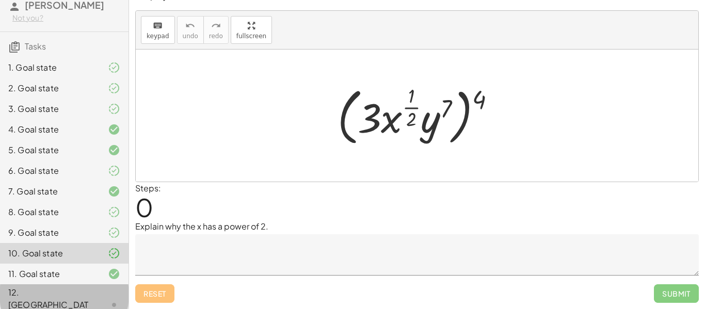
click at [117, 299] on icon at bounding box center [114, 305] width 12 height 12
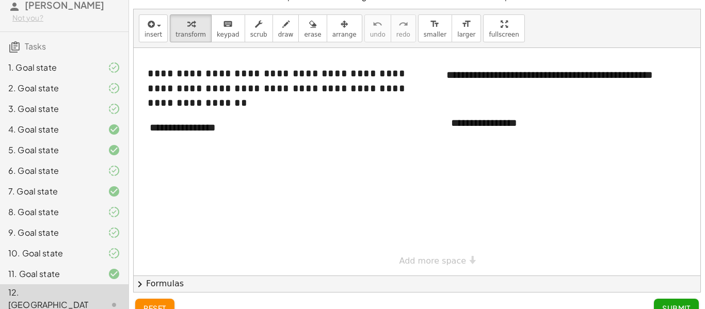
click at [211, 157] on div at bounding box center [430, 162] width 592 height 228
